Goal: Transaction & Acquisition: Book appointment/travel/reservation

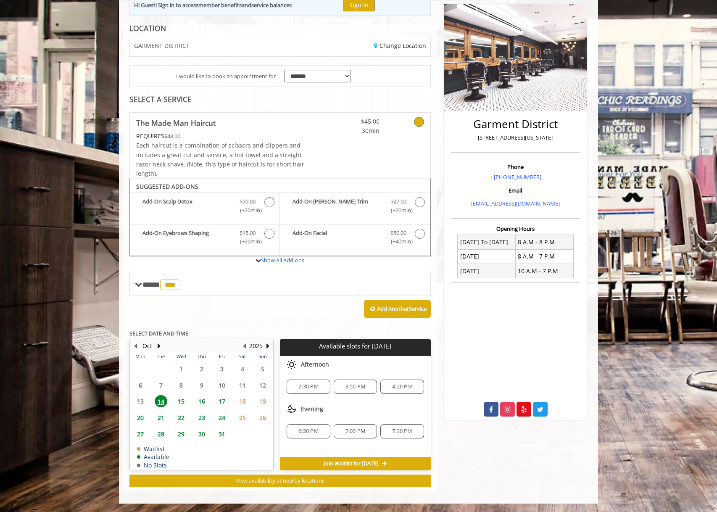
scroll to position [104, 0]
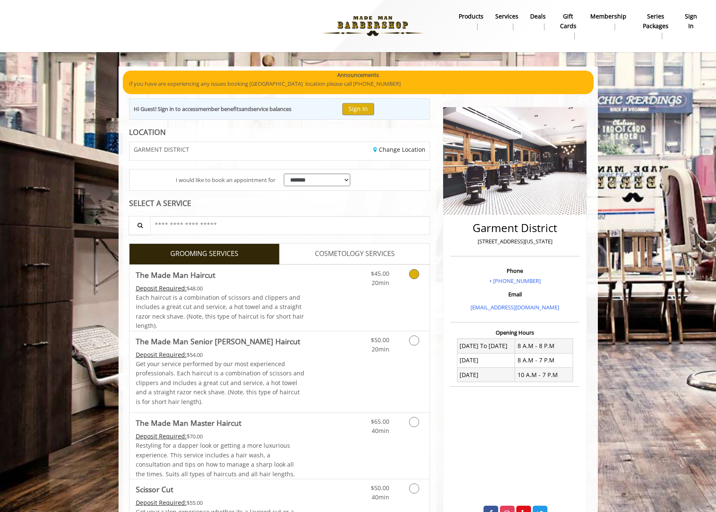
click at [375, 289] on div "$45.00 20min" at bounding box center [391, 298] width 75 height 66
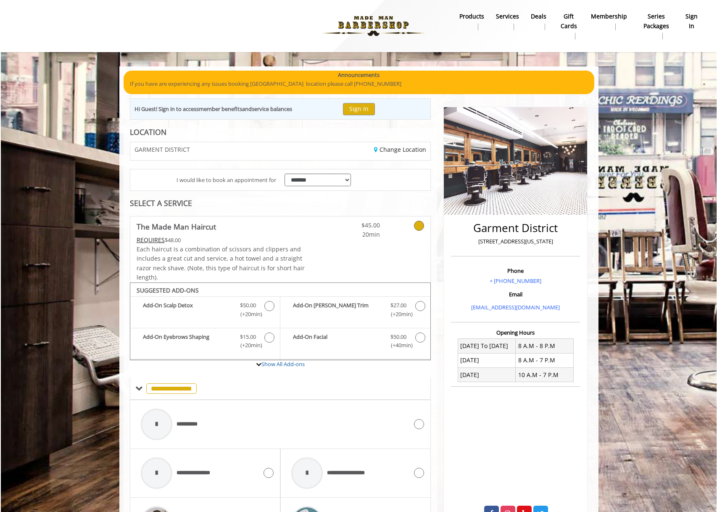
scroll to position [259, 0]
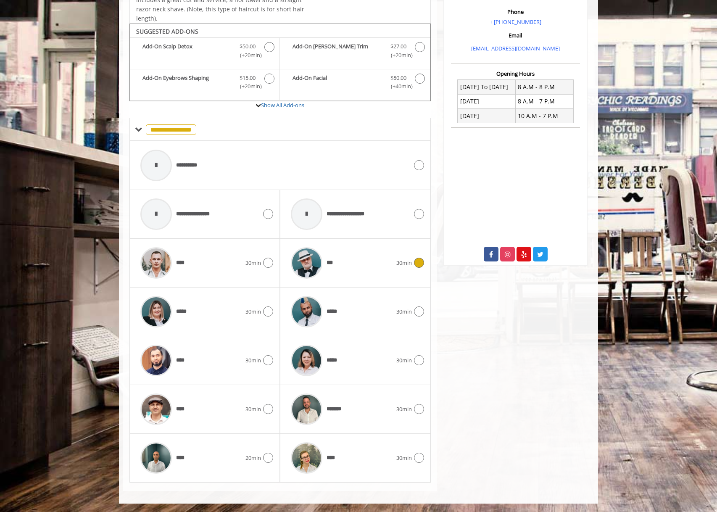
click at [366, 272] on div "***" at bounding box center [341, 263] width 109 height 40
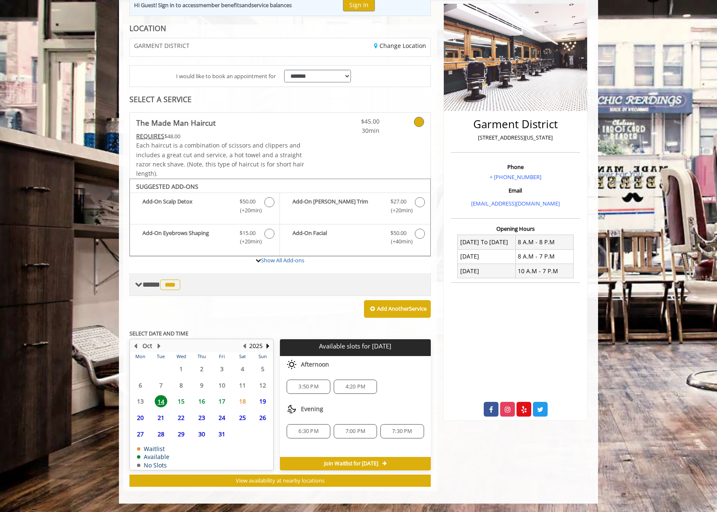
scroll to position [104, 0]
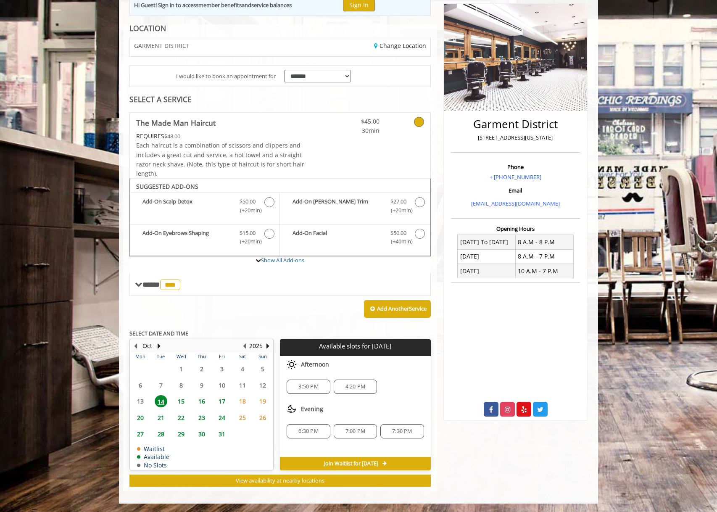
drag, startPoint x: 304, startPoint y: 437, endPoint x: 292, endPoint y: 445, distance: 14.5
click at [292, 445] on div "Choose a time below for [DATE] Afternoon 3:50 PM 4:20 PM Evening 6:30 PM 7:00 P…" at bounding box center [355, 406] width 150 height 101
click at [302, 434] on span "6:30 PM" at bounding box center [308, 431] width 20 height 7
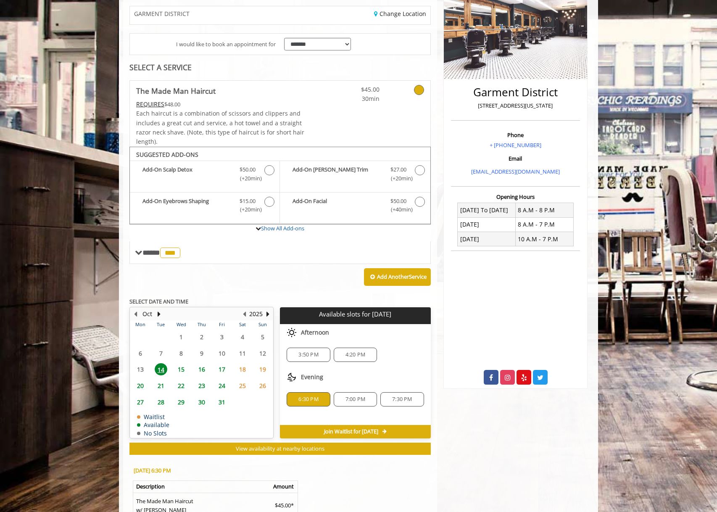
scroll to position [256, 0]
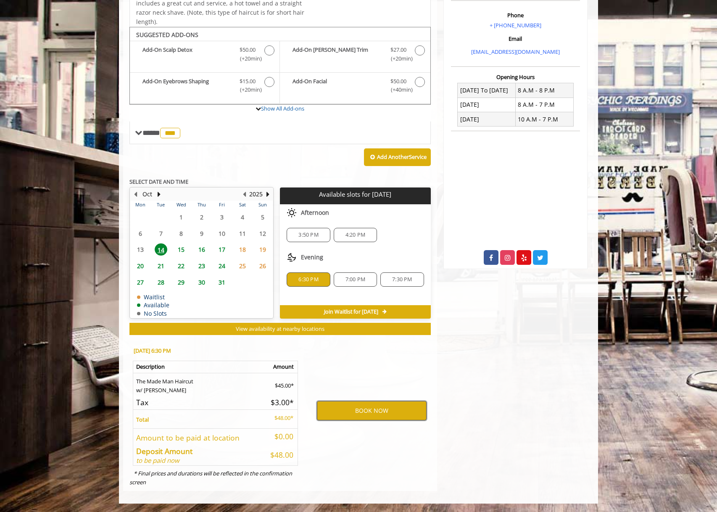
click at [337, 411] on button "BOOK NOW" at bounding box center [372, 410] width 110 height 19
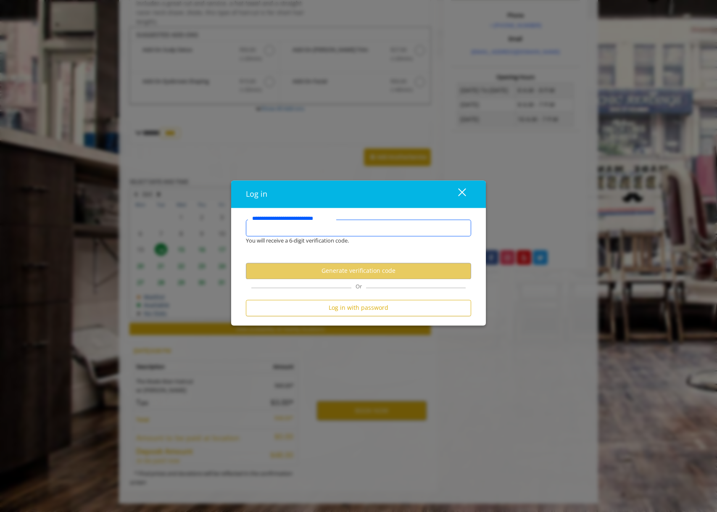
click at [334, 229] on input "**********" at bounding box center [358, 227] width 225 height 17
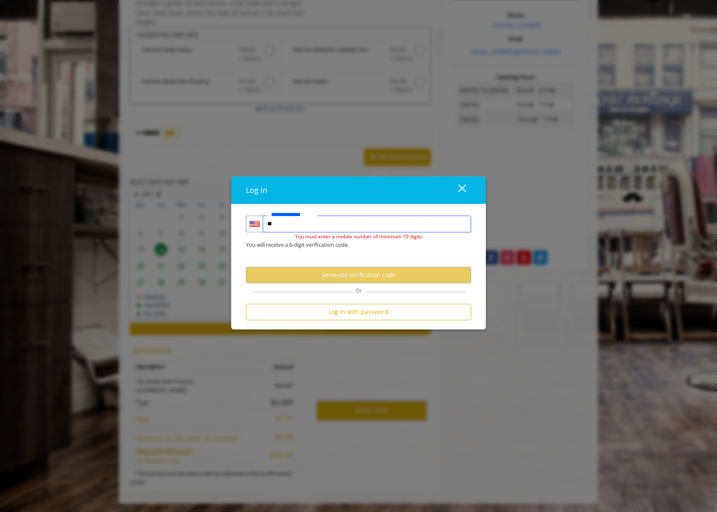
type input "*"
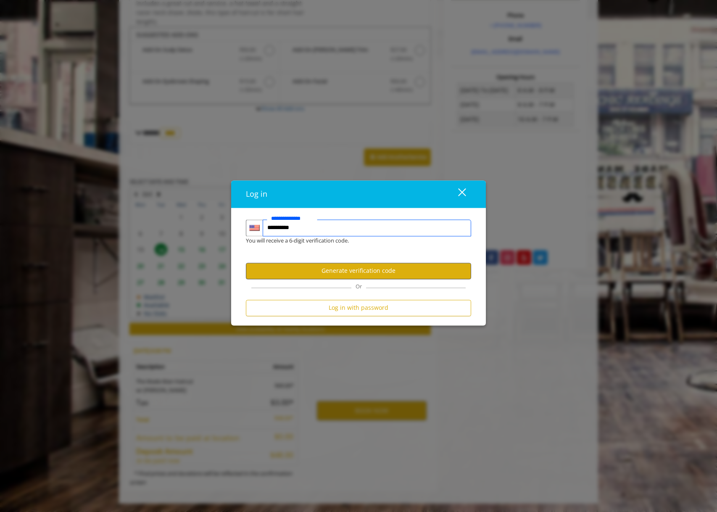
type input "**********"
click at [389, 267] on button "Generate verification code" at bounding box center [358, 271] width 225 height 16
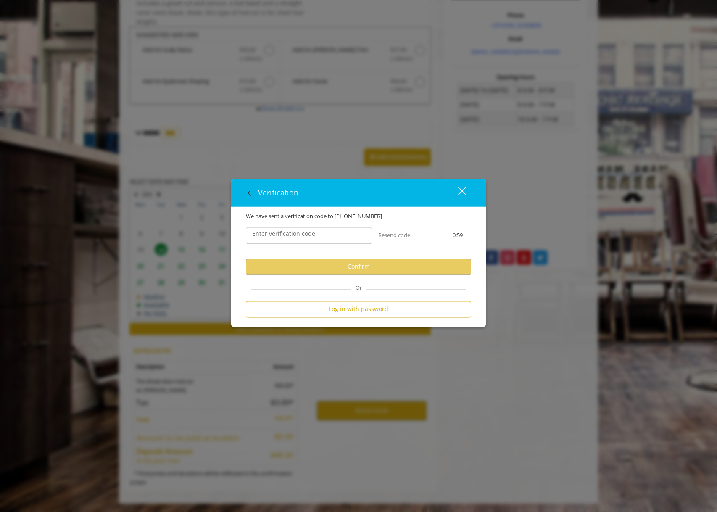
scroll to position [0, 0]
click at [359, 235] on input "Enter verification code" at bounding box center [309, 235] width 126 height 17
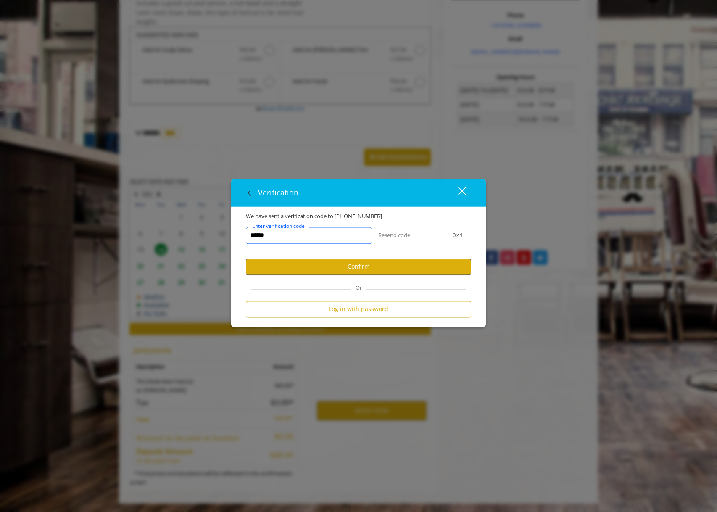
type input "******"
click at [349, 262] on button "Confirm" at bounding box center [358, 266] width 225 height 16
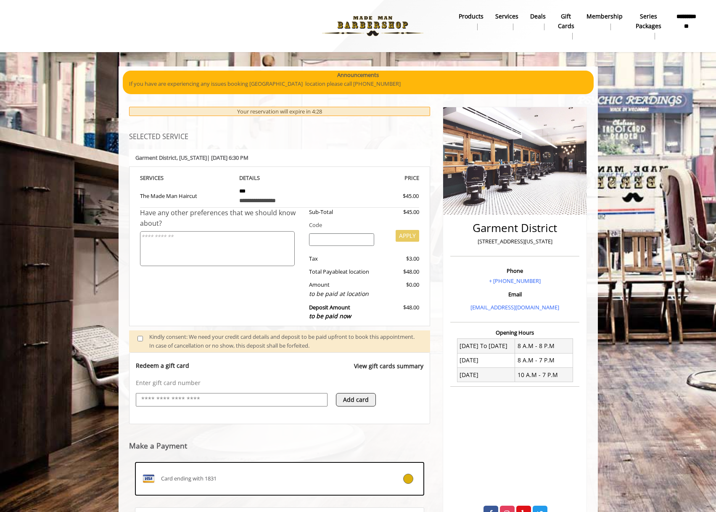
click at [197, 401] on input "text" at bounding box center [231, 400] width 182 height 10
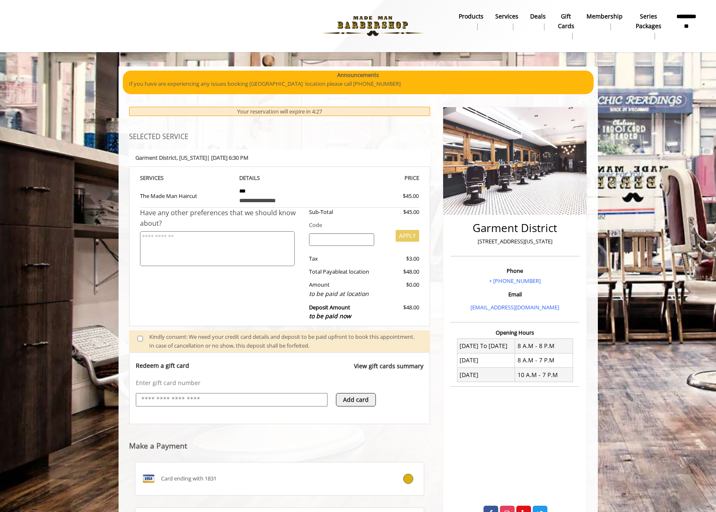
click at [211, 398] on input "text" at bounding box center [231, 400] width 182 height 10
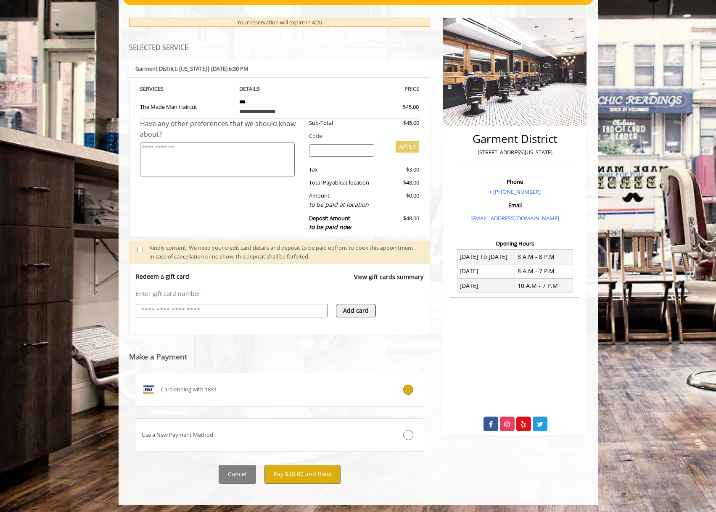
scroll to position [90, 0]
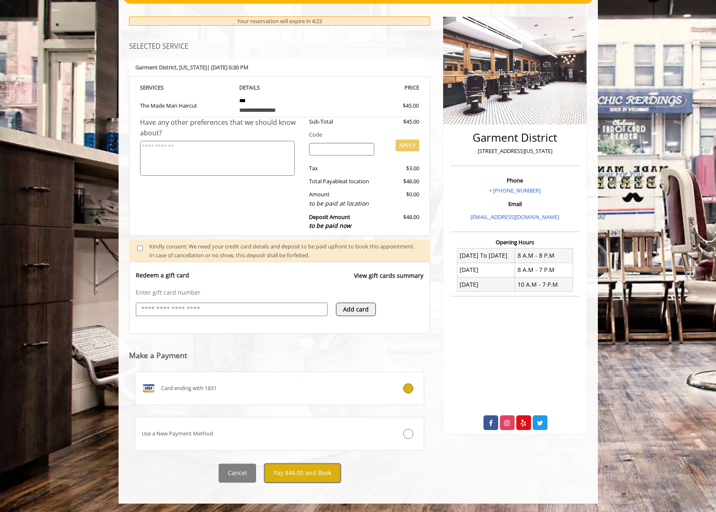
click at [294, 472] on button "Pay $48.00 and Book" at bounding box center [302, 473] width 76 height 19
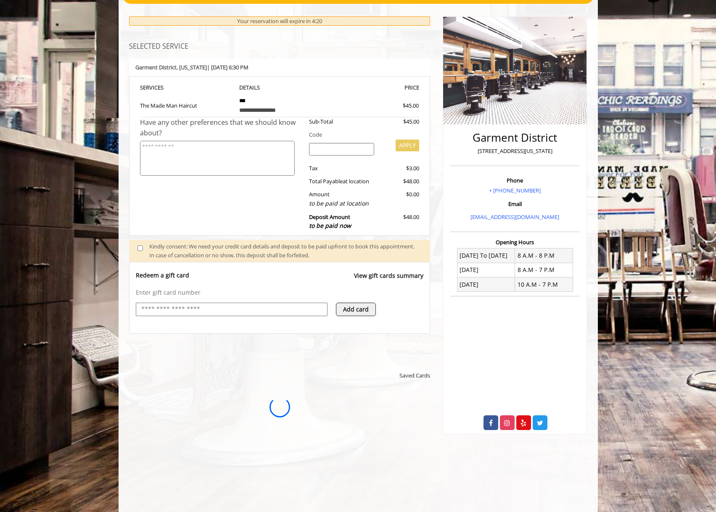
scroll to position [0, 0]
